Goal: Information Seeking & Learning: Learn about a topic

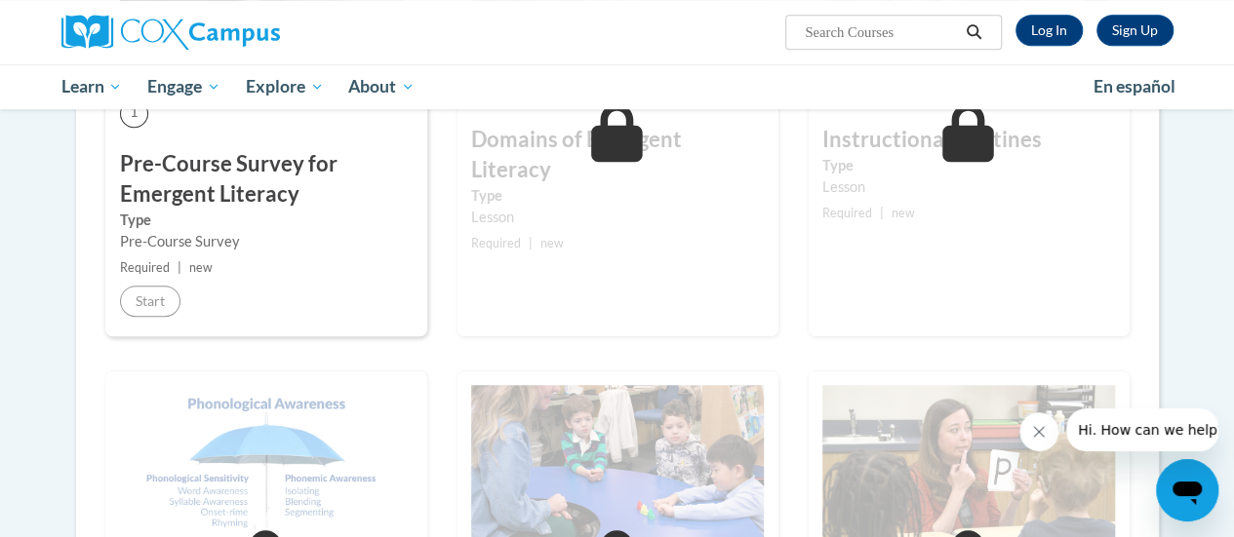
scroll to position [561, 0]
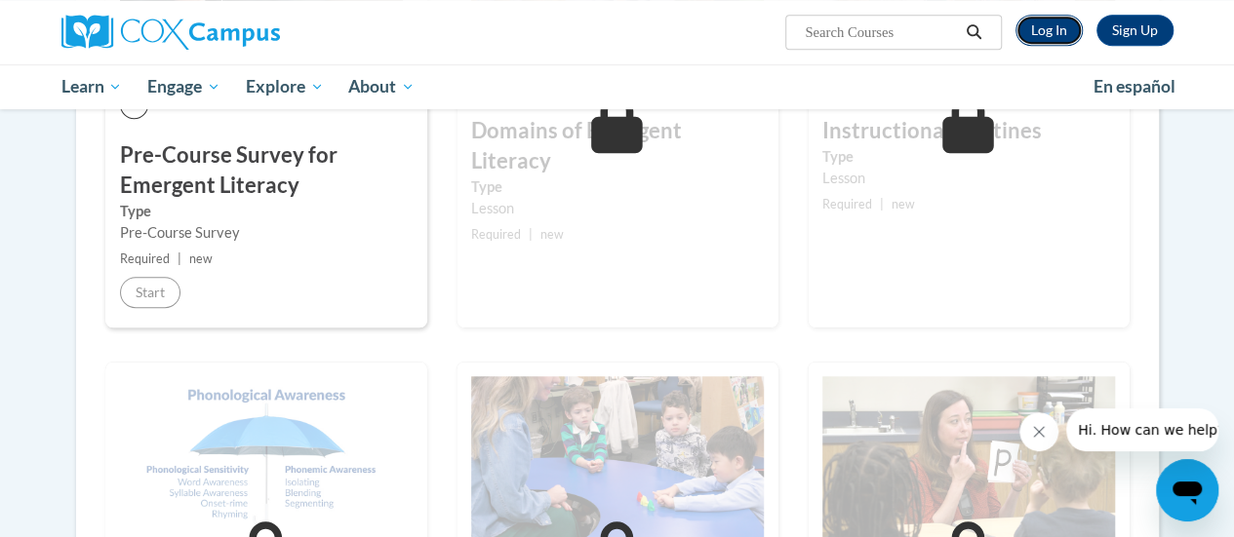
click at [1065, 30] on link "Log In" at bounding box center [1048, 30] width 67 height 31
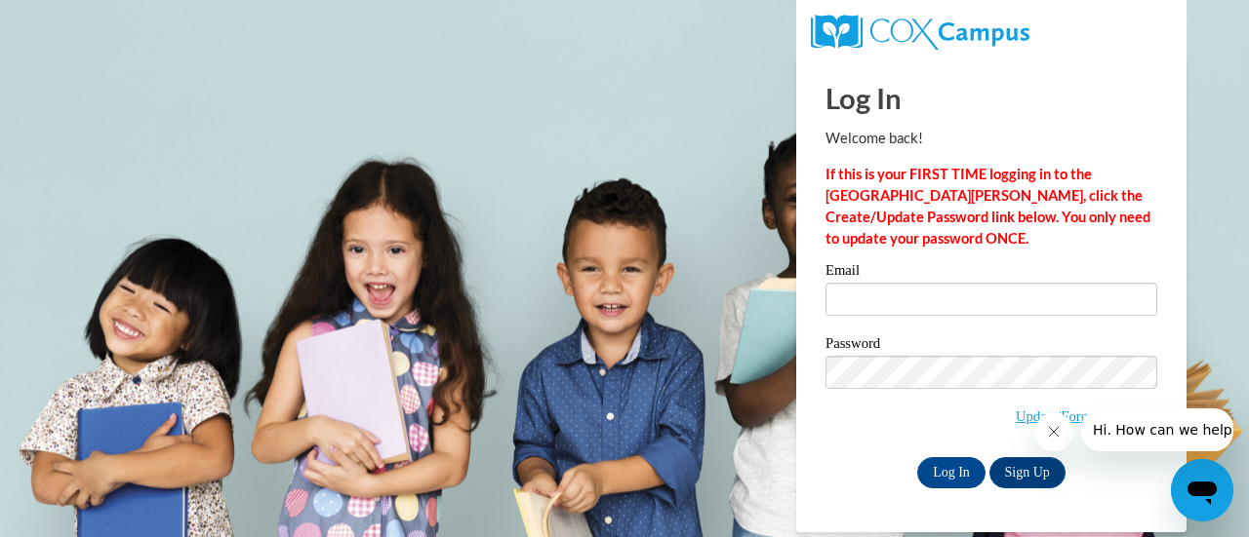
type input "emily.didato@gmail.com"
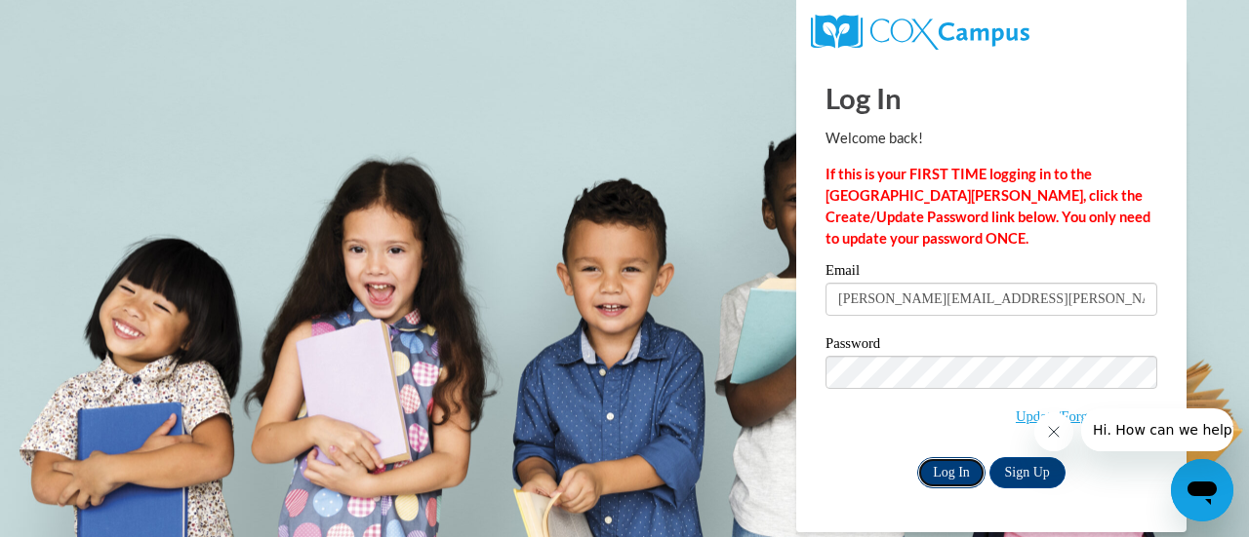
click at [959, 474] on input "Log In" at bounding box center [951, 472] width 68 height 31
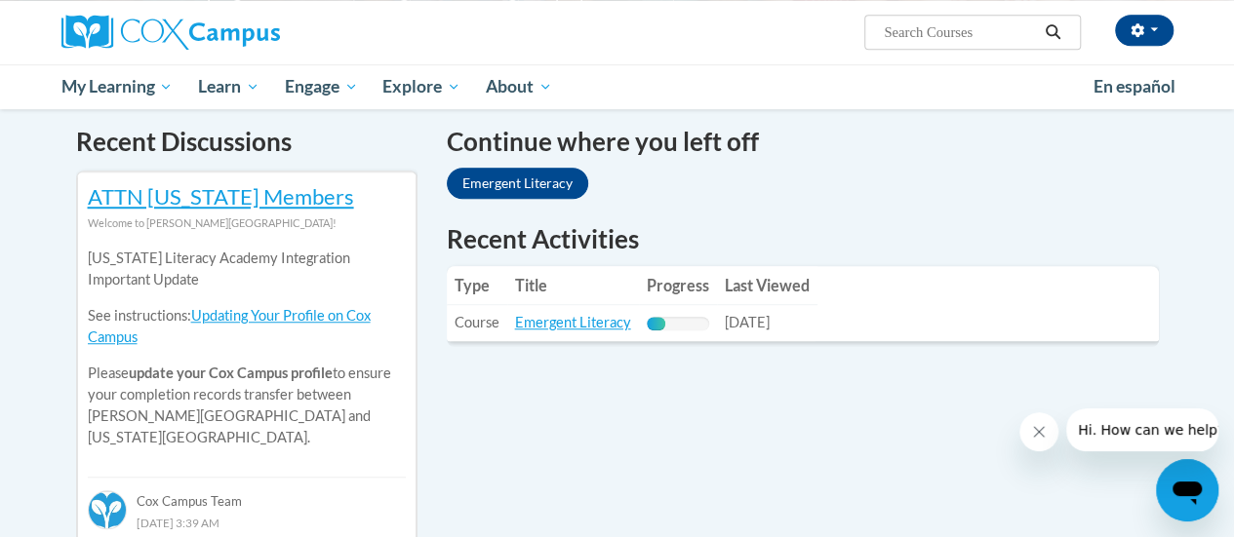
scroll to position [595, 0]
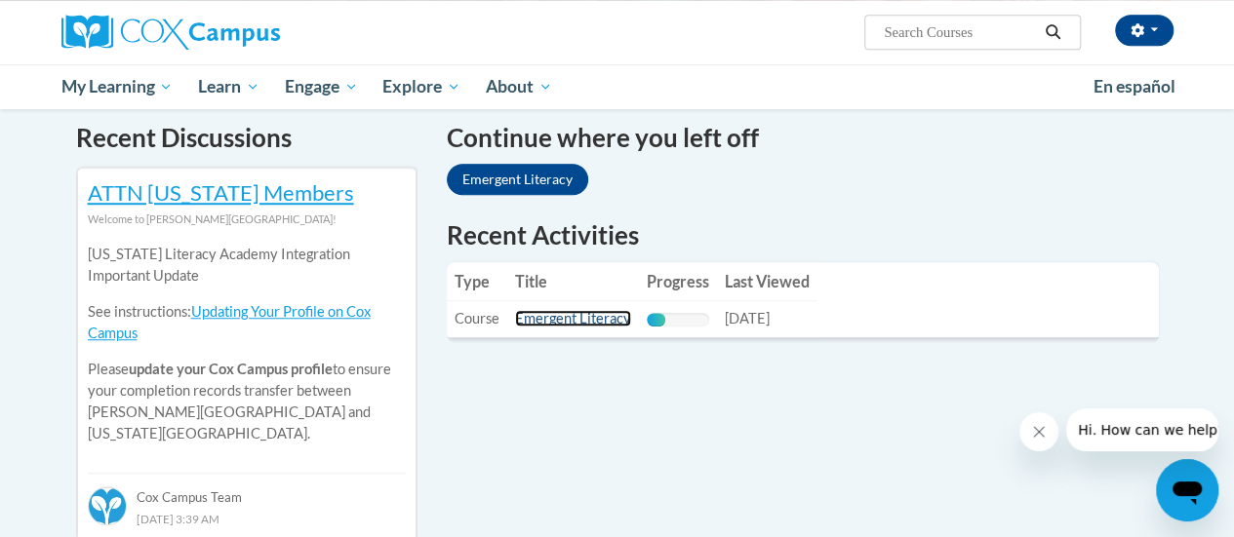
click at [603, 321] on link "Emergent Literacy" at bounding box center [573, 318] width 116 height 17
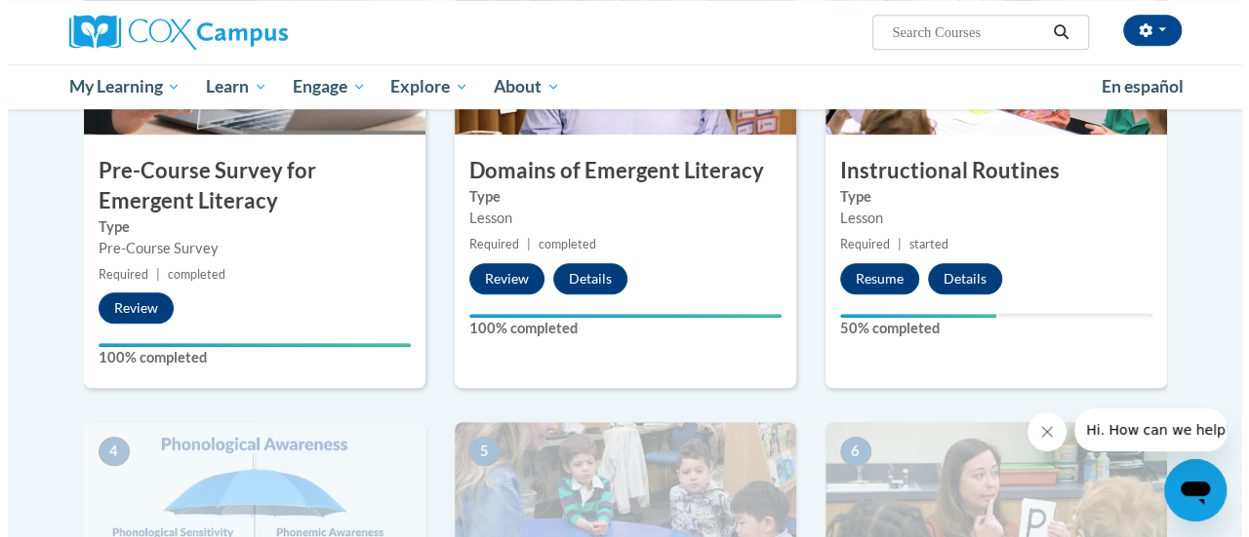
scroll to position [571, 0]
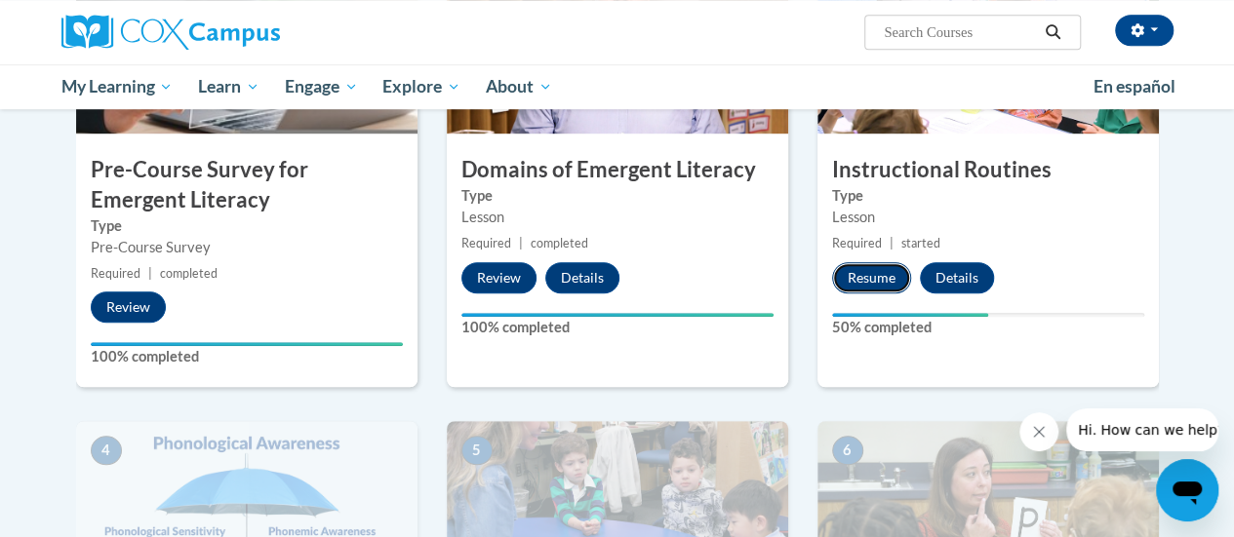
click at [874, 278] on button "Resume" at bounding box center [871, 277] width 79 height 31
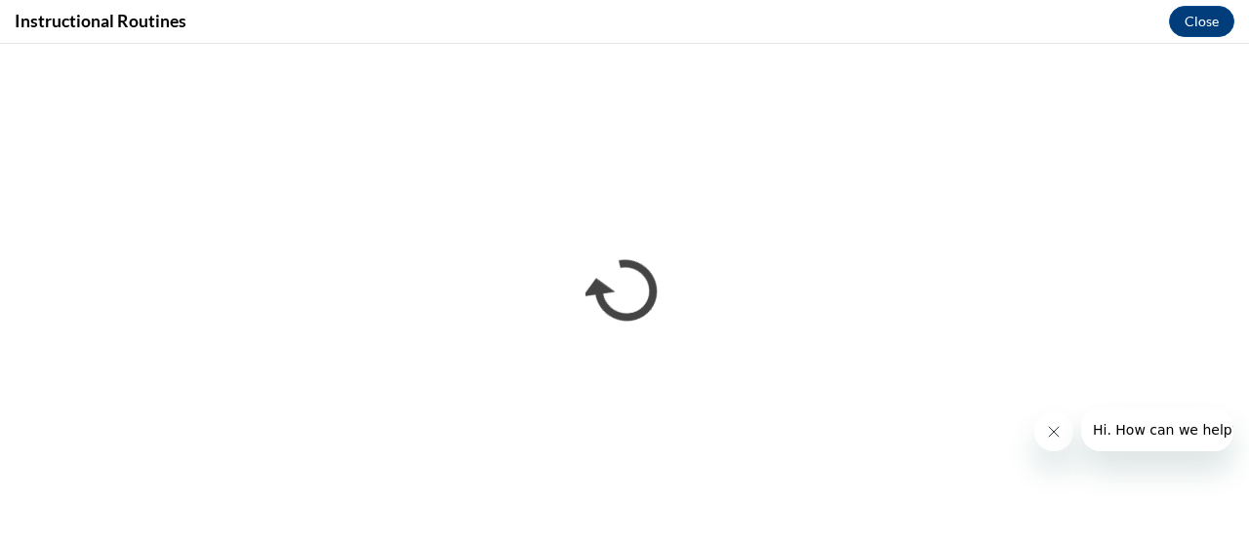
scroll to position [0, 0]
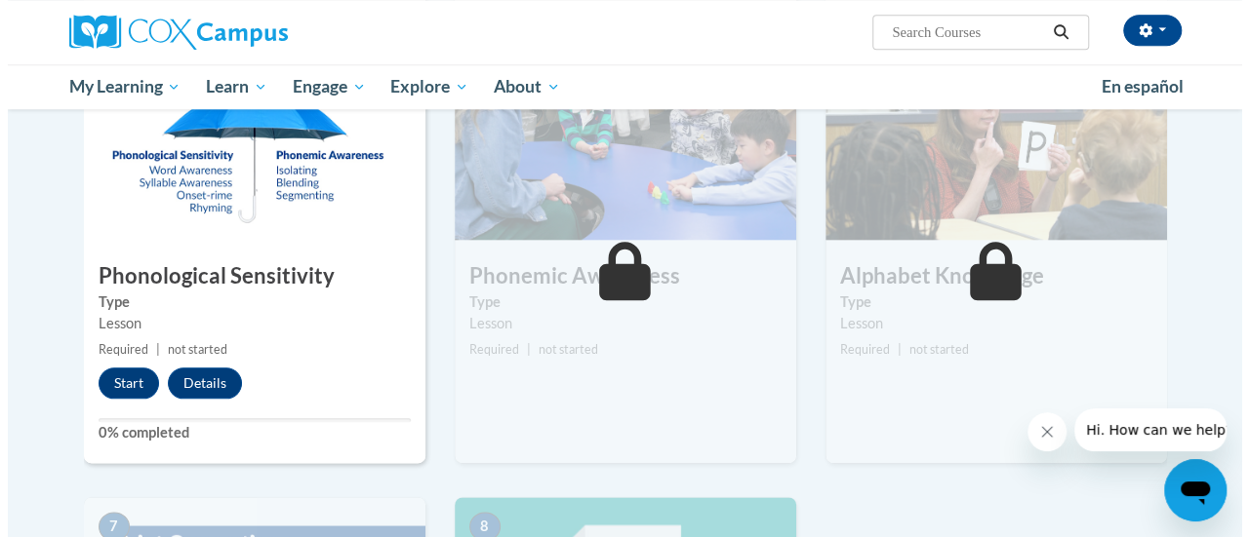
scroll to position [948, 0]
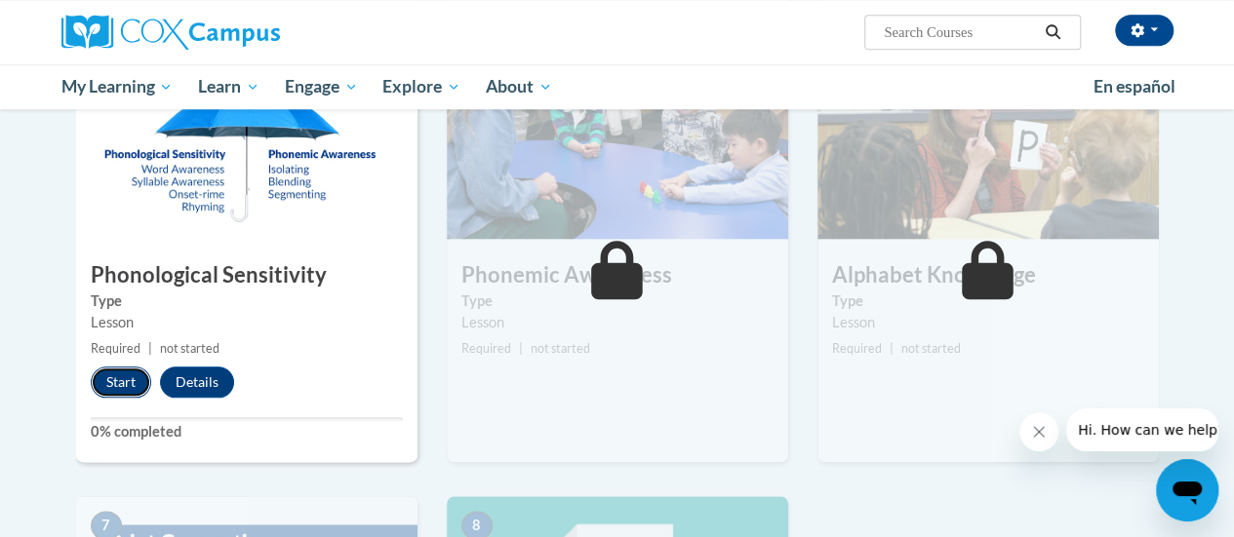
click at [123, 385] on button "Start" at bounding box center [121, 382] width 60 height 31
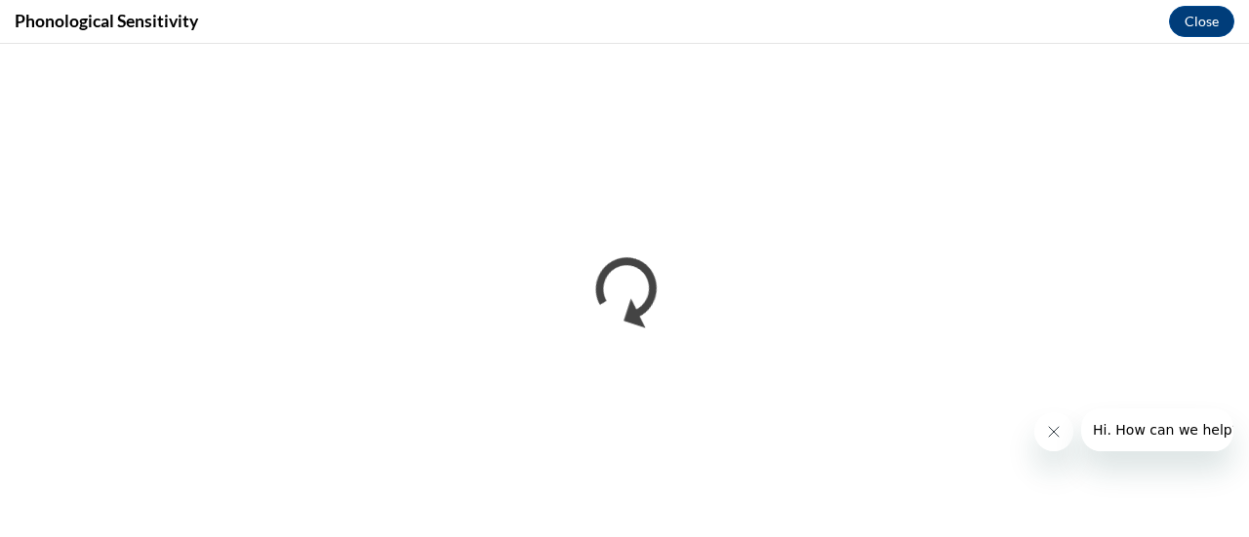
scroll to position [0, 0]
